Goal: Task Accomplishment & Management: Use online tool/utility

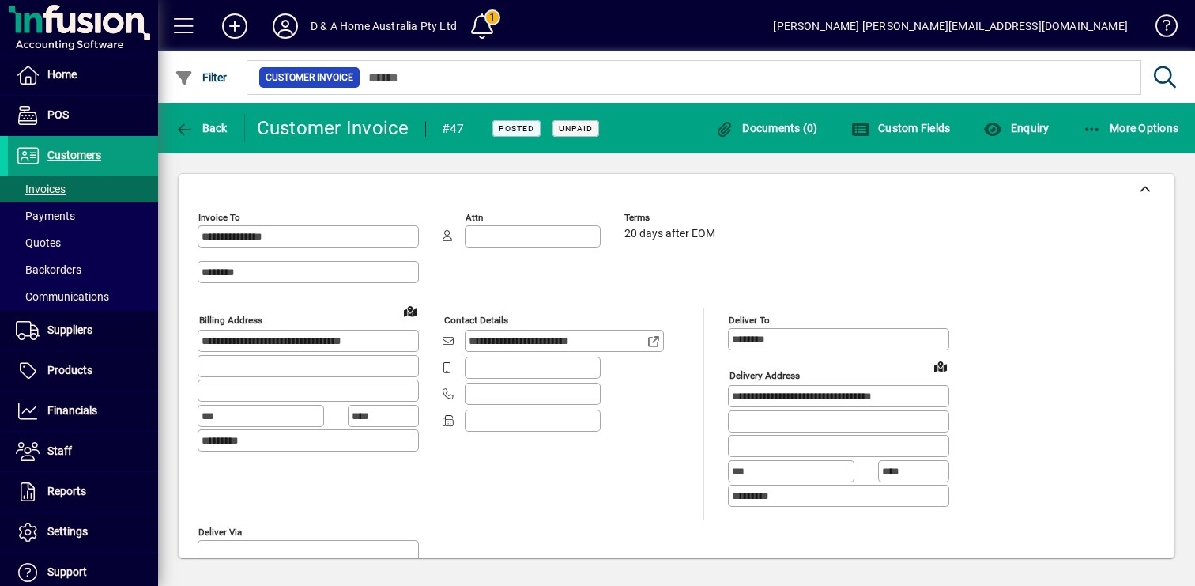
scroll to position [1044, 0]
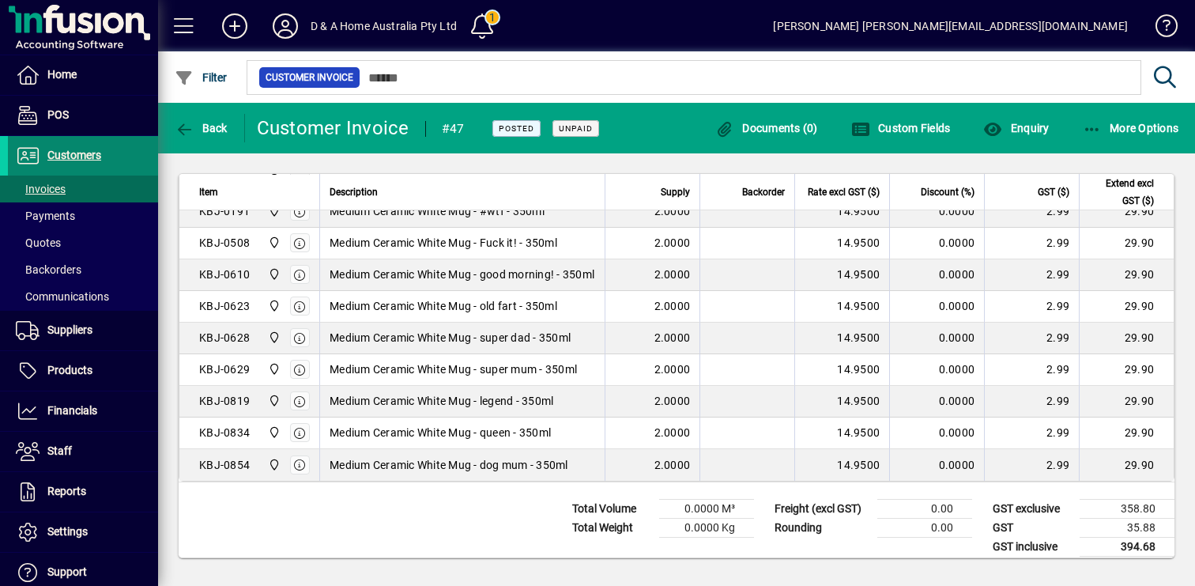
click at [94, 153] on span "Customers" at bounding box center [74, 155] width 54 height 13
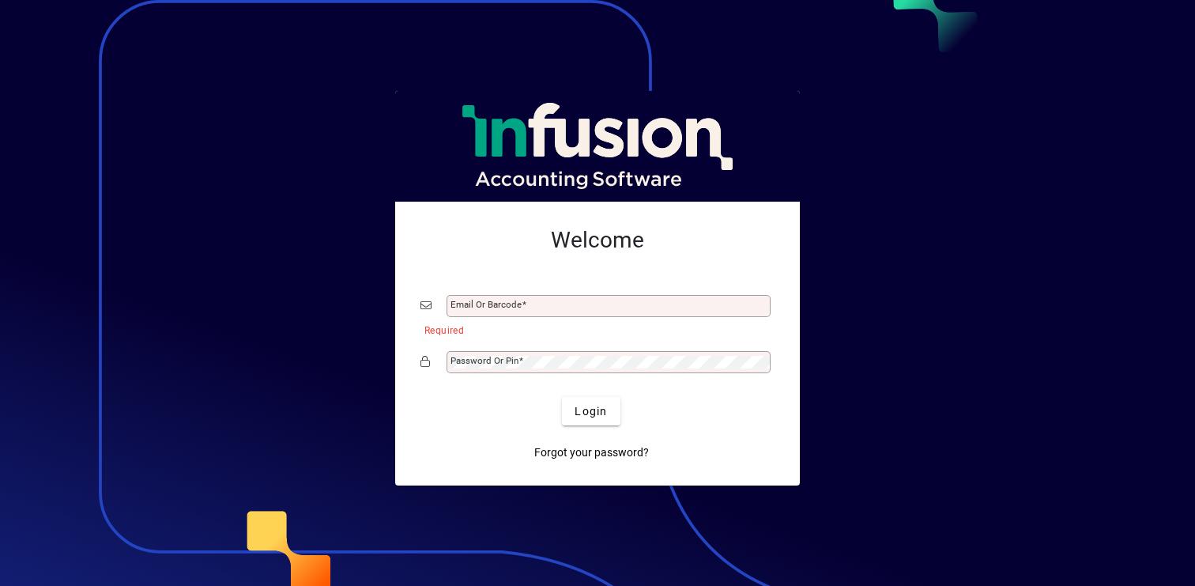
type input "**********"
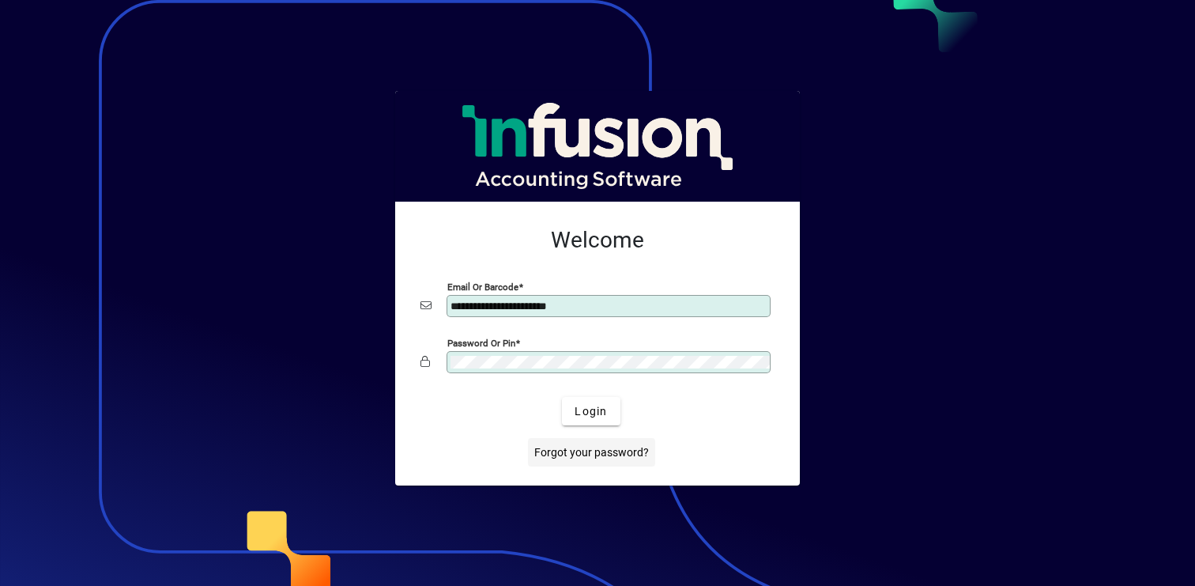
click at [593, 435] on span at bounding box center [591, 452] width 127 height 38
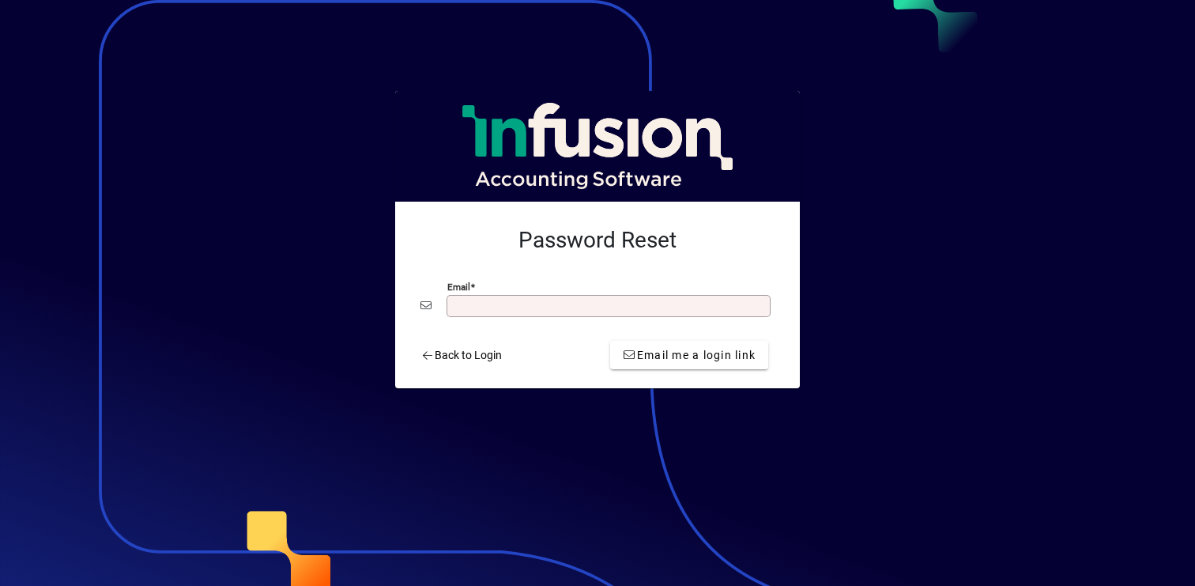
click at [549, 303] on input "Email" at bounding box center [609, 306] width 319 height 13
click at [452, 359] on span "Back to Login" at bounding box center [460, 355] width 81 height 17
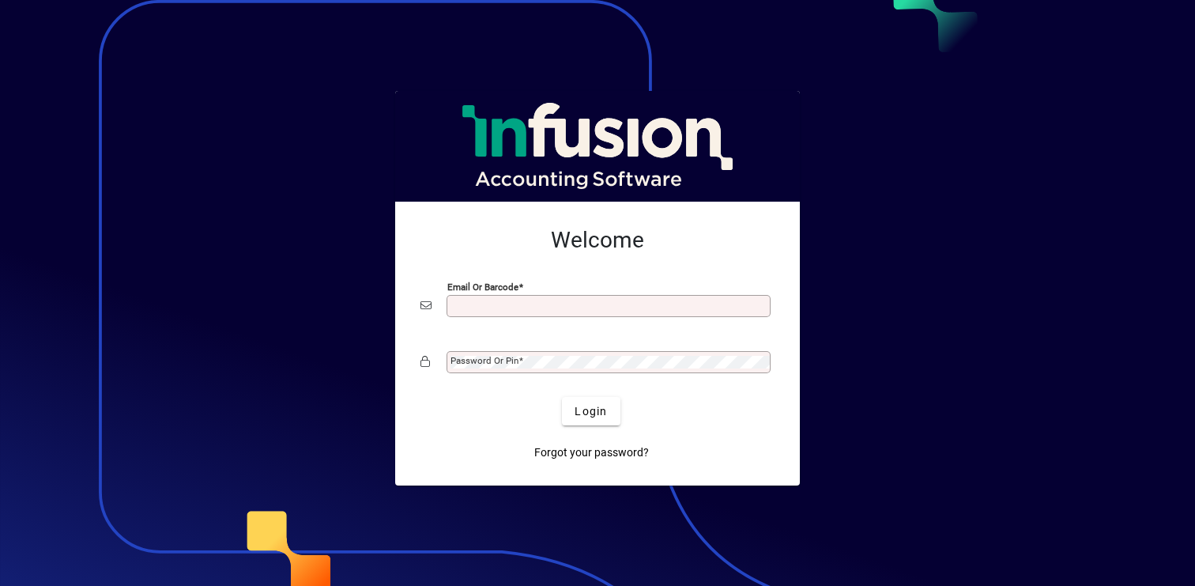
type input "**********"
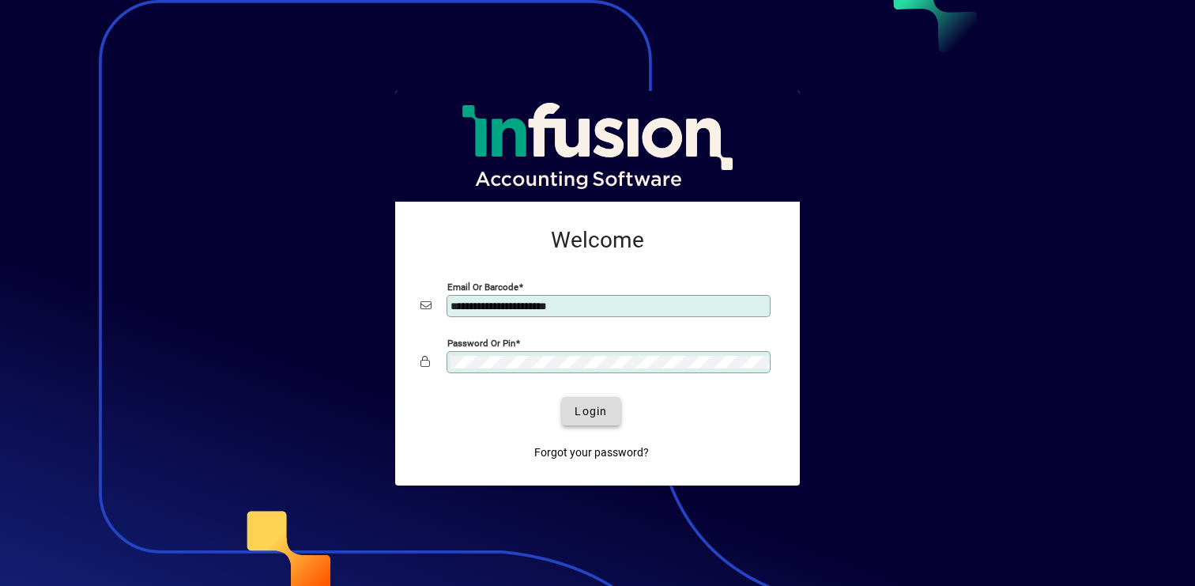
click at [582, 420] on span "submit" at bounding box center [591, 411] width 58 height 38
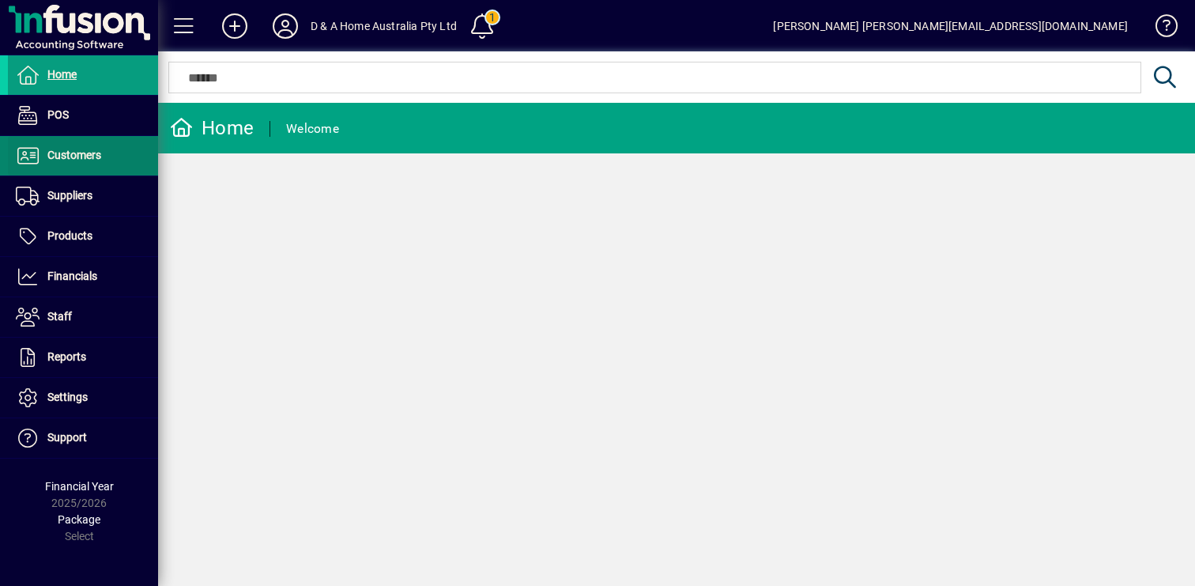
click at [103, 164] on span at bounding box center [83, 156] width 150 height 38
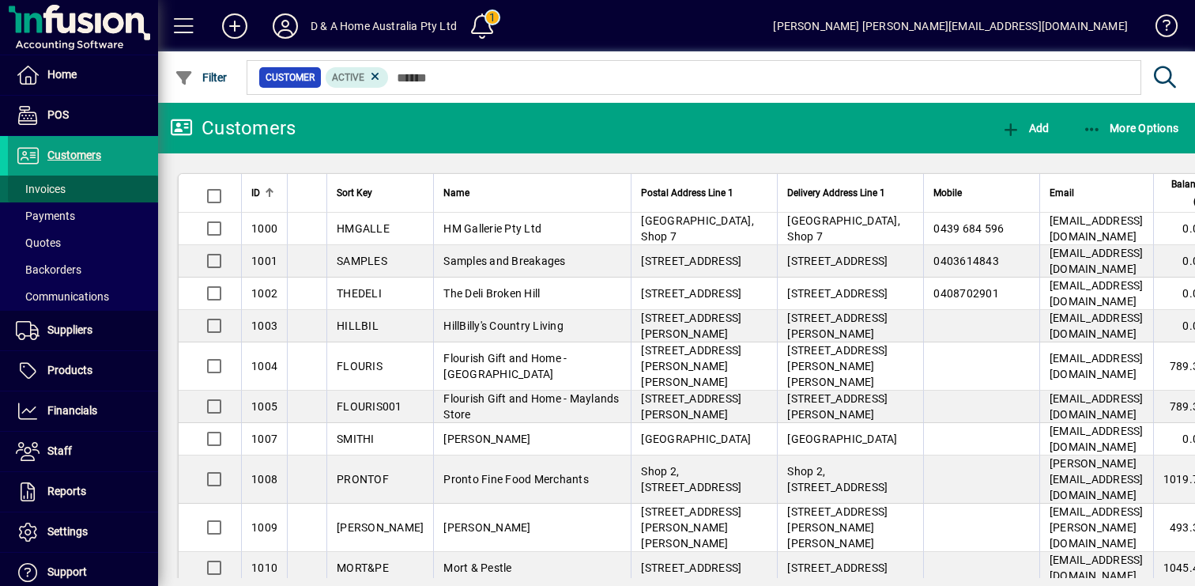
click at [131, 190] on span at bounding box center [83, 189] width 150 height 38
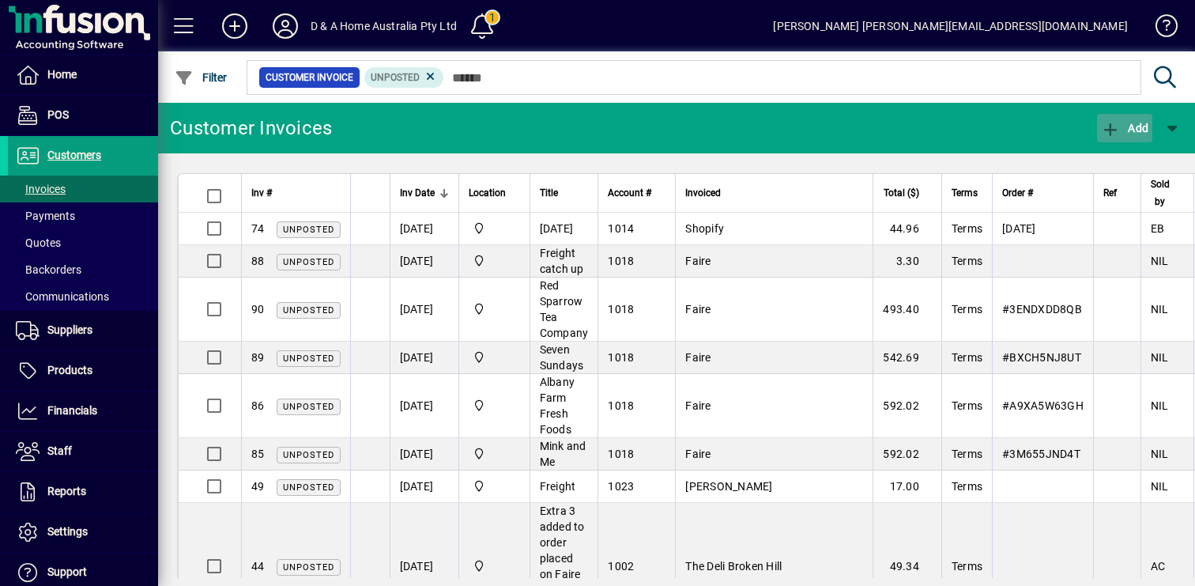
click at [1114, 127] on icon "button" at bounding box center [1111, 130] width 20 height 16
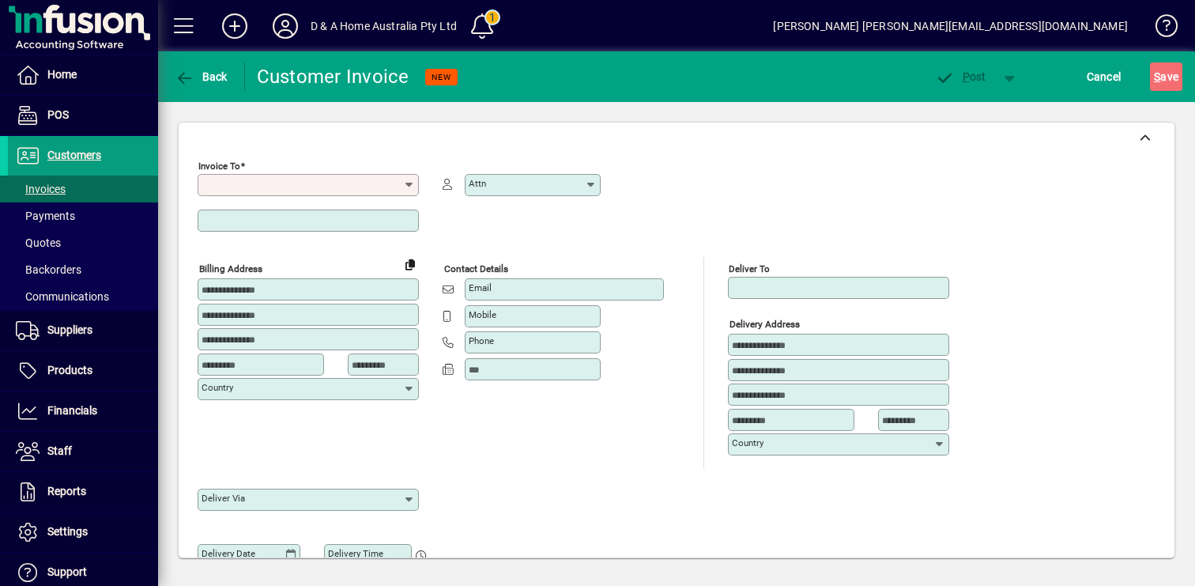
click at [356, 177] on div "Invoice To" at bounding box center [308, 185] width 221 height 22
